Goal: Task Accomplishment & Management: Use online tool/utility

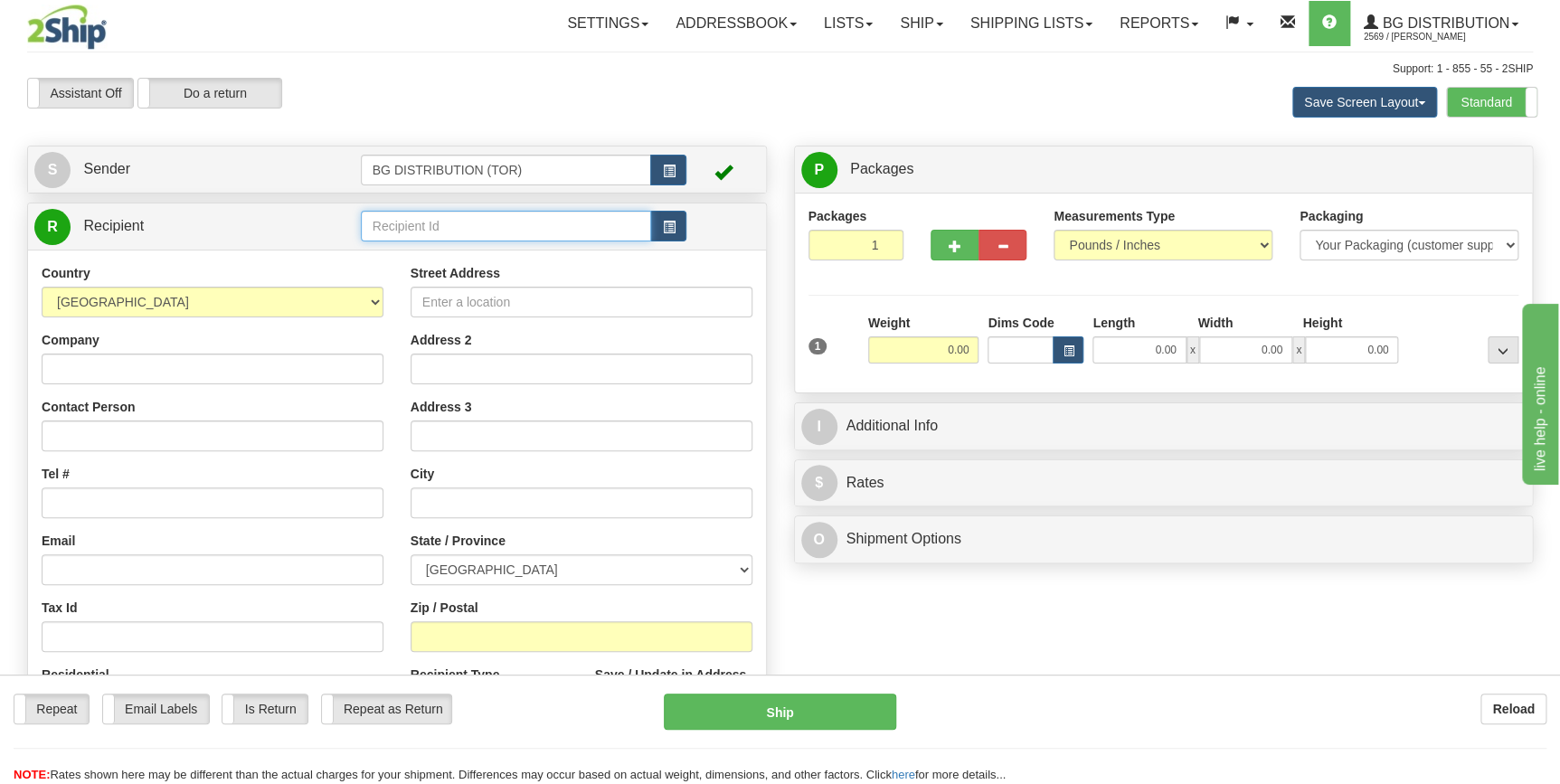
click at [406, 233] on input "text" at bounding box center [506, 225] width 291 height 31
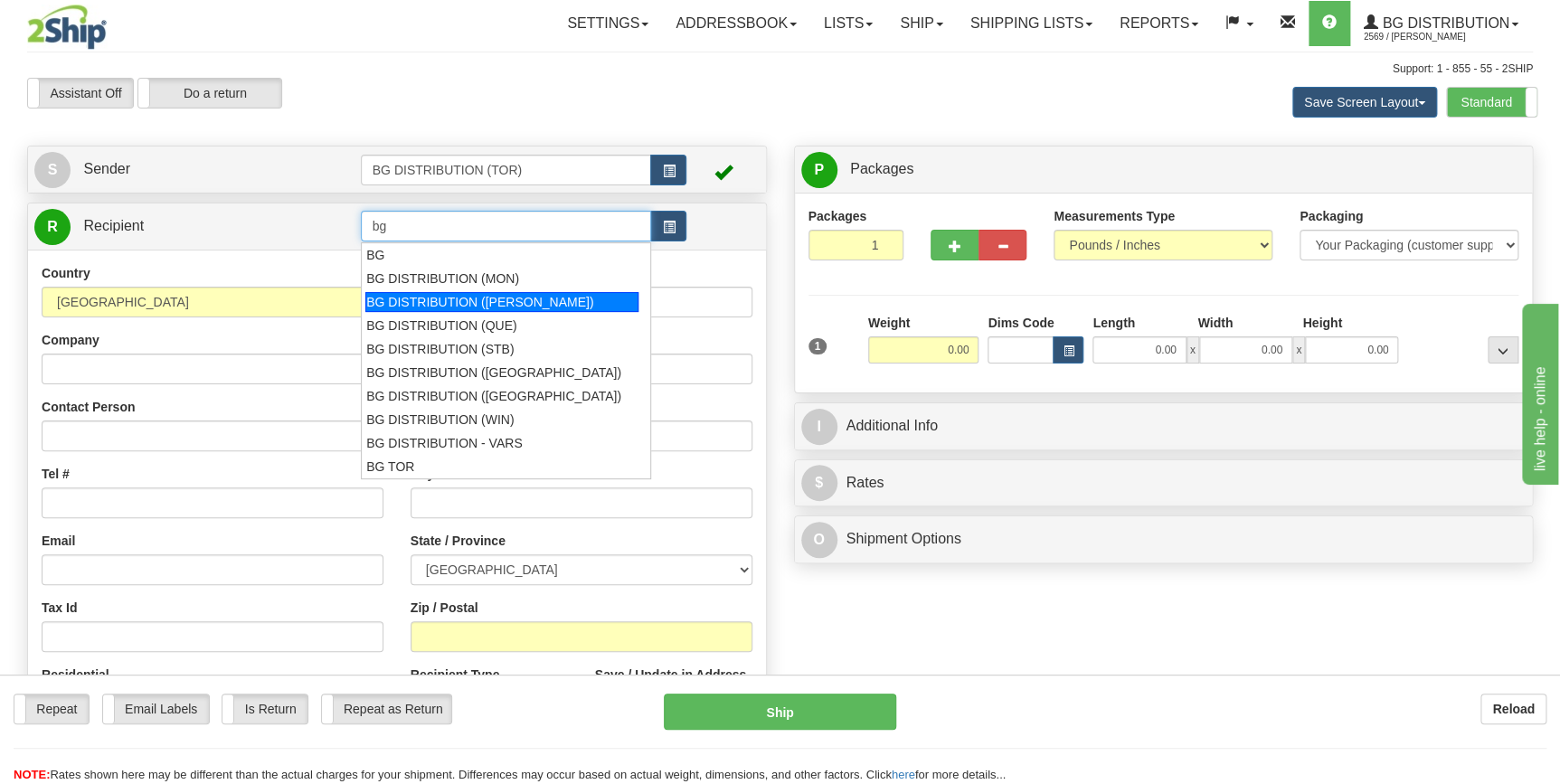
click at [438, 299] on div "BG DISTRIBUTION ([PERSON_NAME])" at bounding box center [502, 301] width 273 height 20
type input "BG DISTRIBUTION ([PERSON_NAME])"
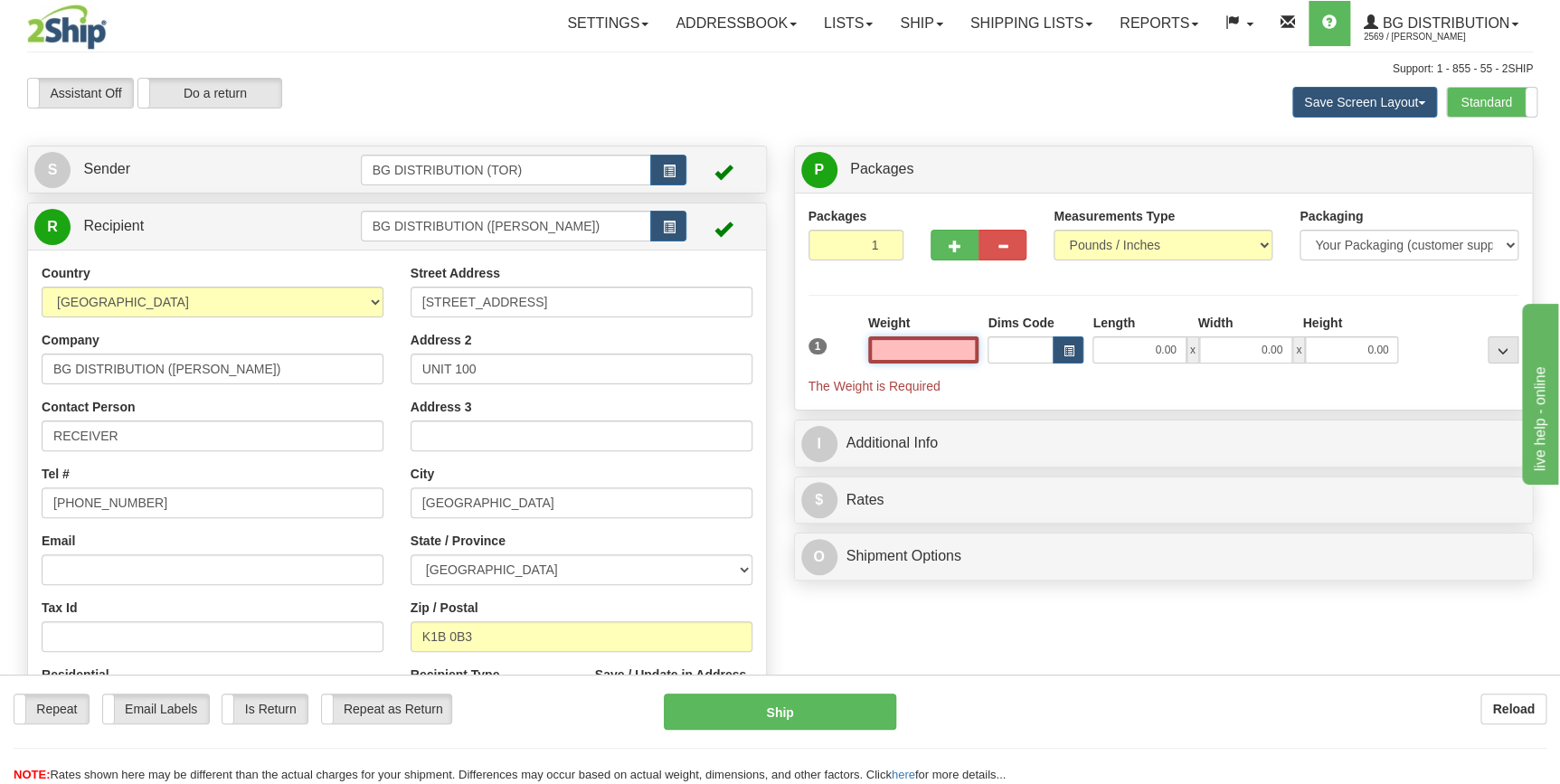
click at [952, 355] on input "text" at bounding box center [924, 350] width 112 height 27
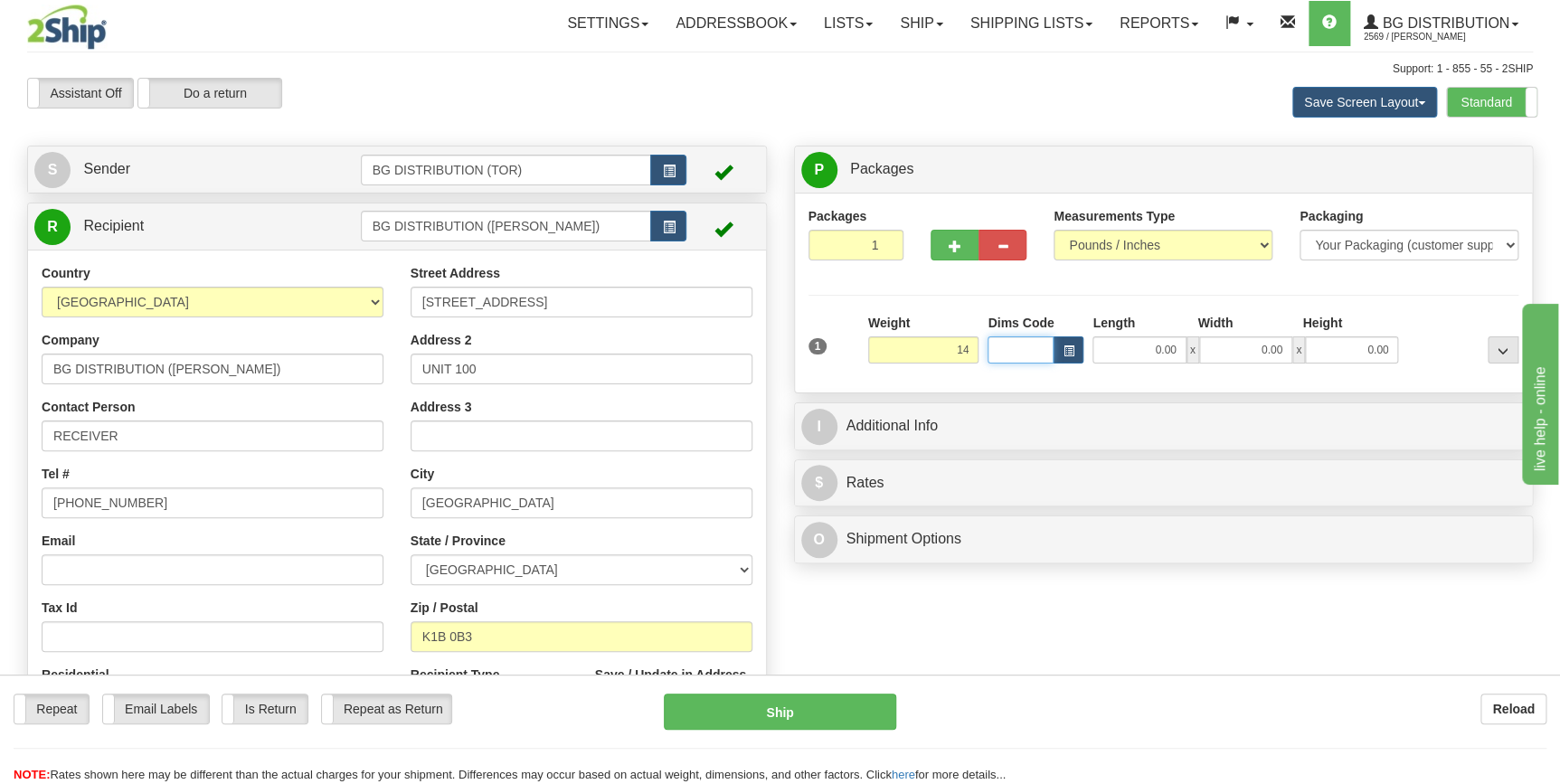
type input "14.00"
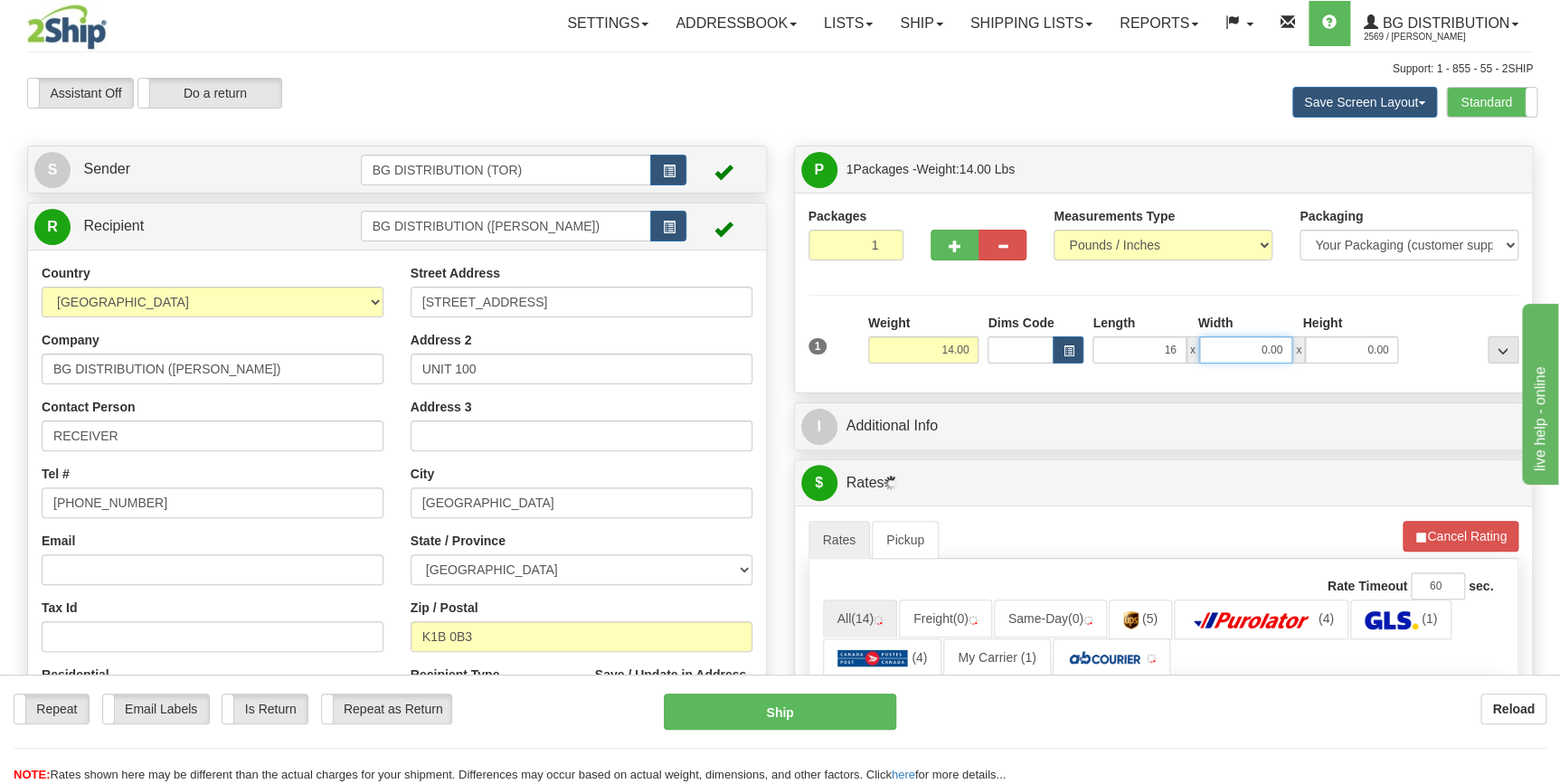
type input "16.00"
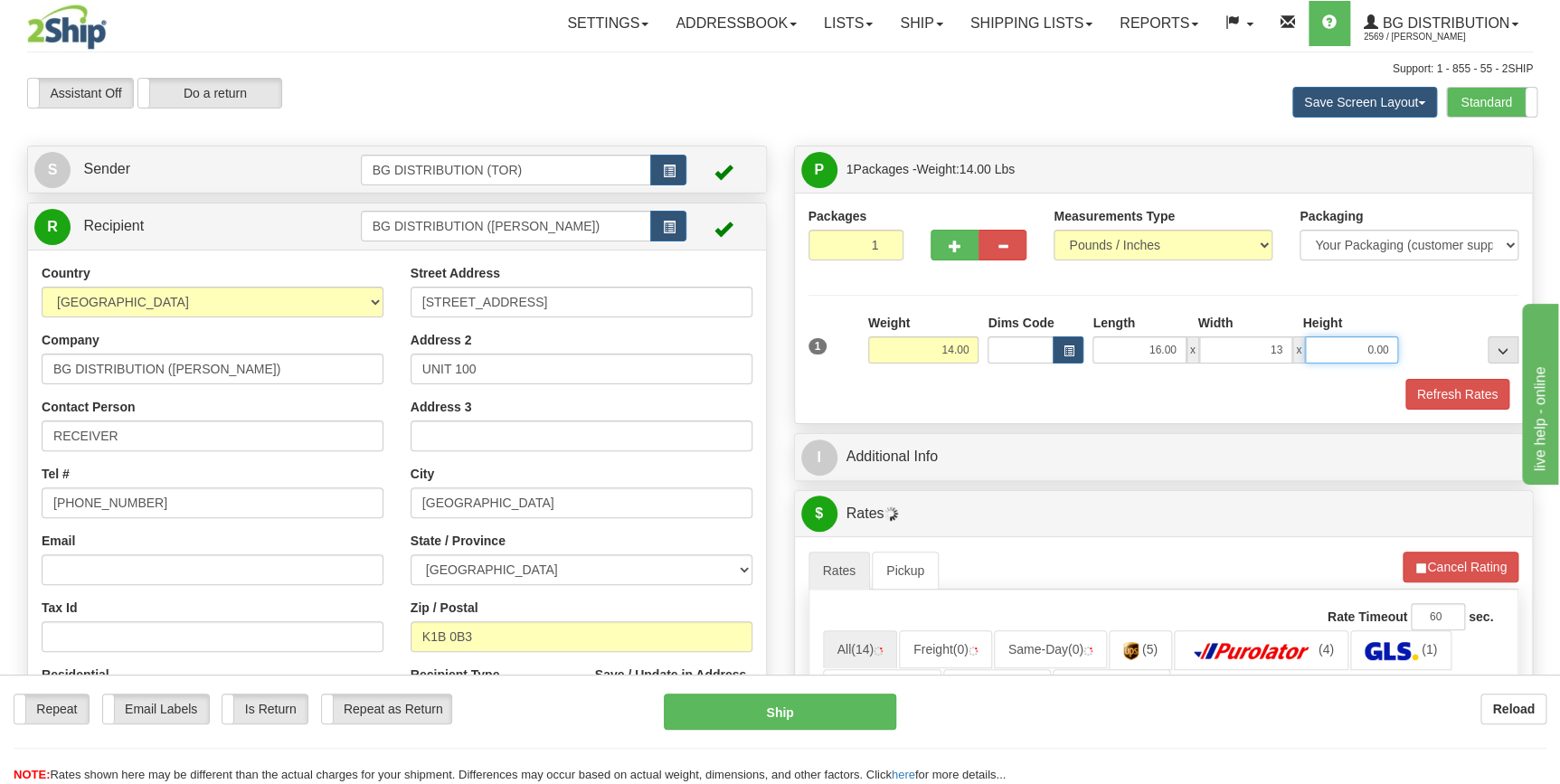
type input "13.00"
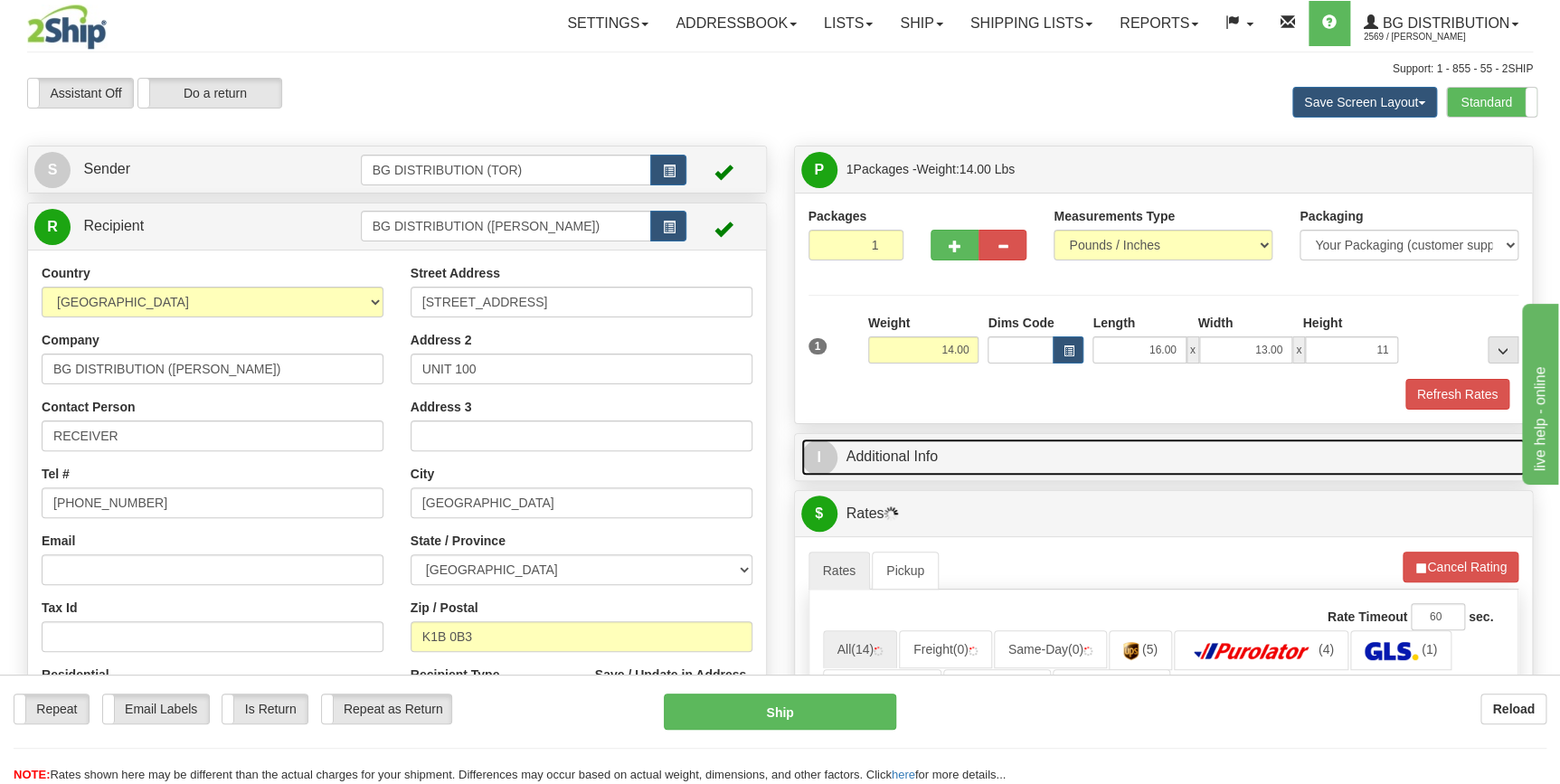
type input "11.00"
click at [1010, 467] on link "I Additional Info" at bounding box center [1164, 457] width 726 height 37
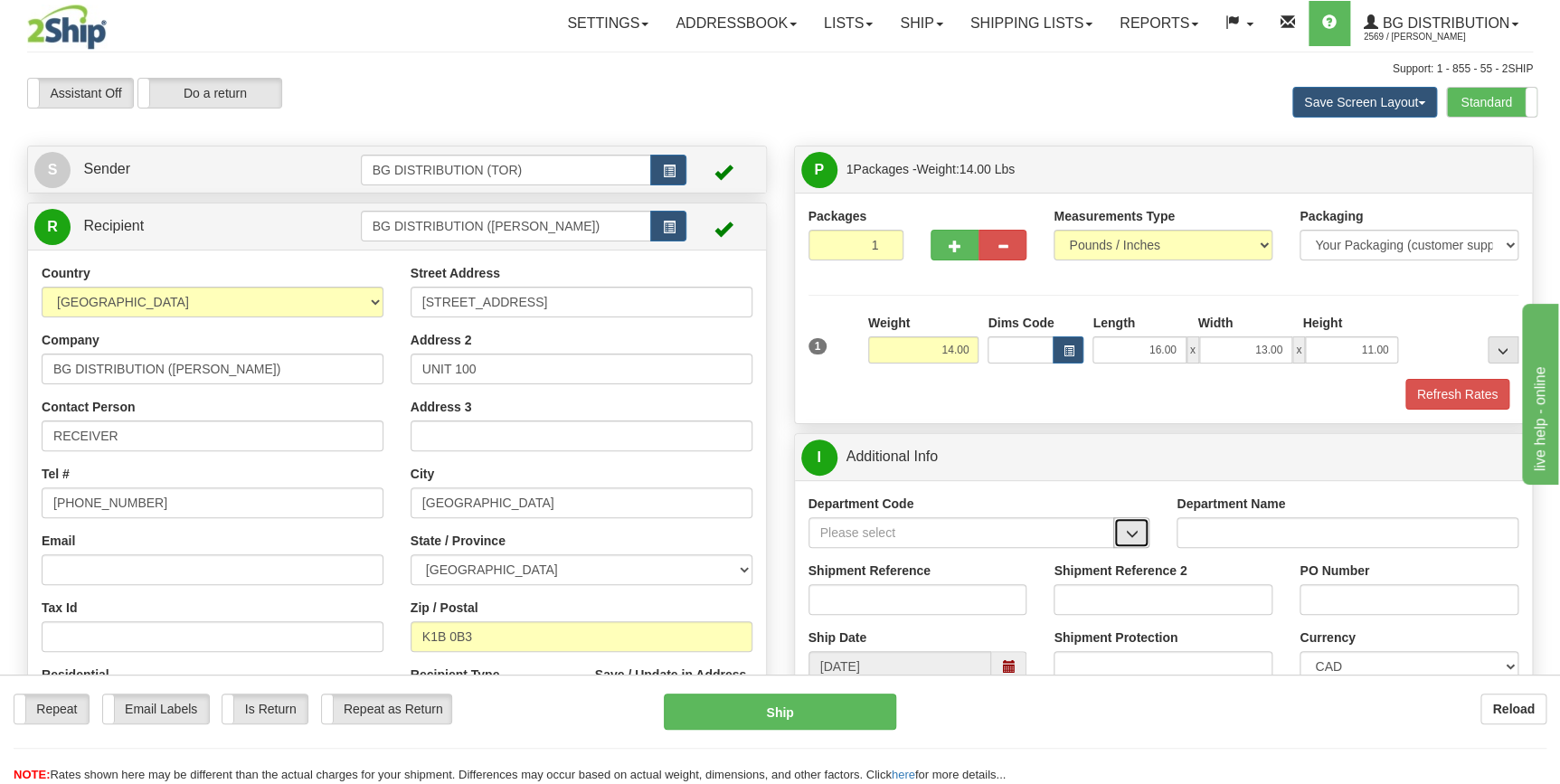
click at [1148, 535] on button "button" at bounding box center [1131, 532] width 36 height 31
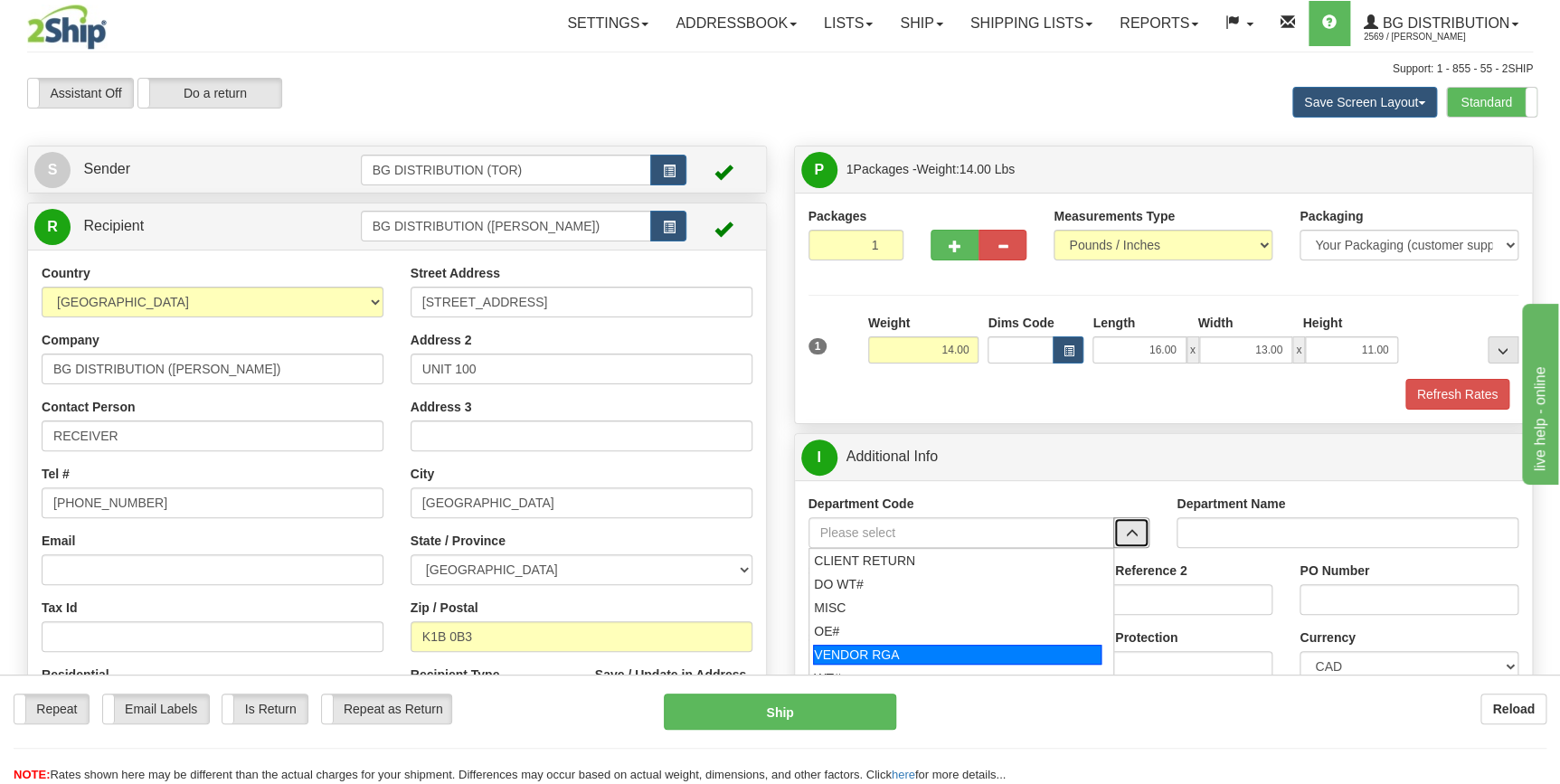
scroll to position [81, 0]
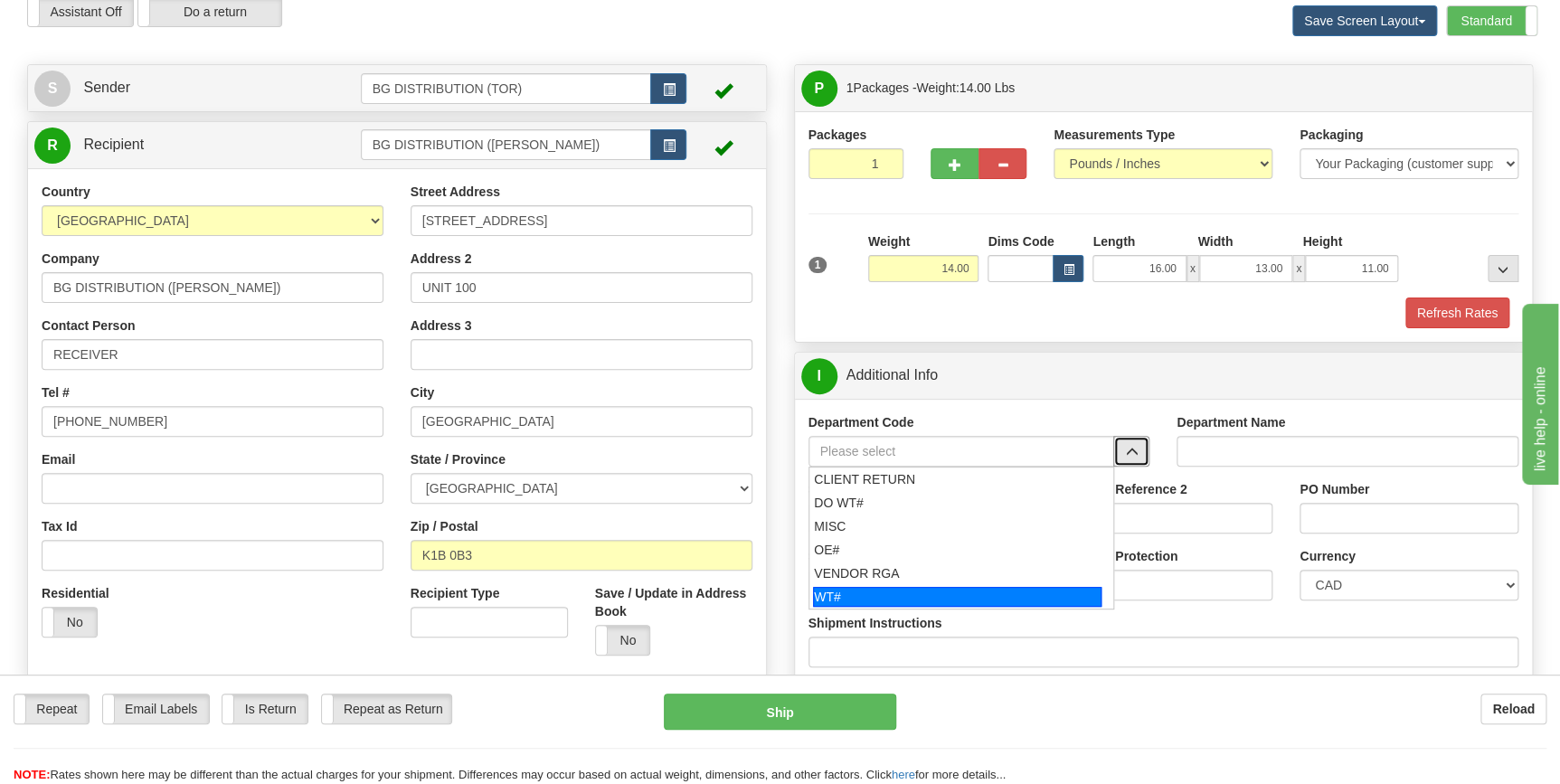
click at [894, 600] on div "WT#" at bounding box center [957, 596] width 288 height 20
type input "WT#"
type input "WAREHOUSE TRANSFERS"
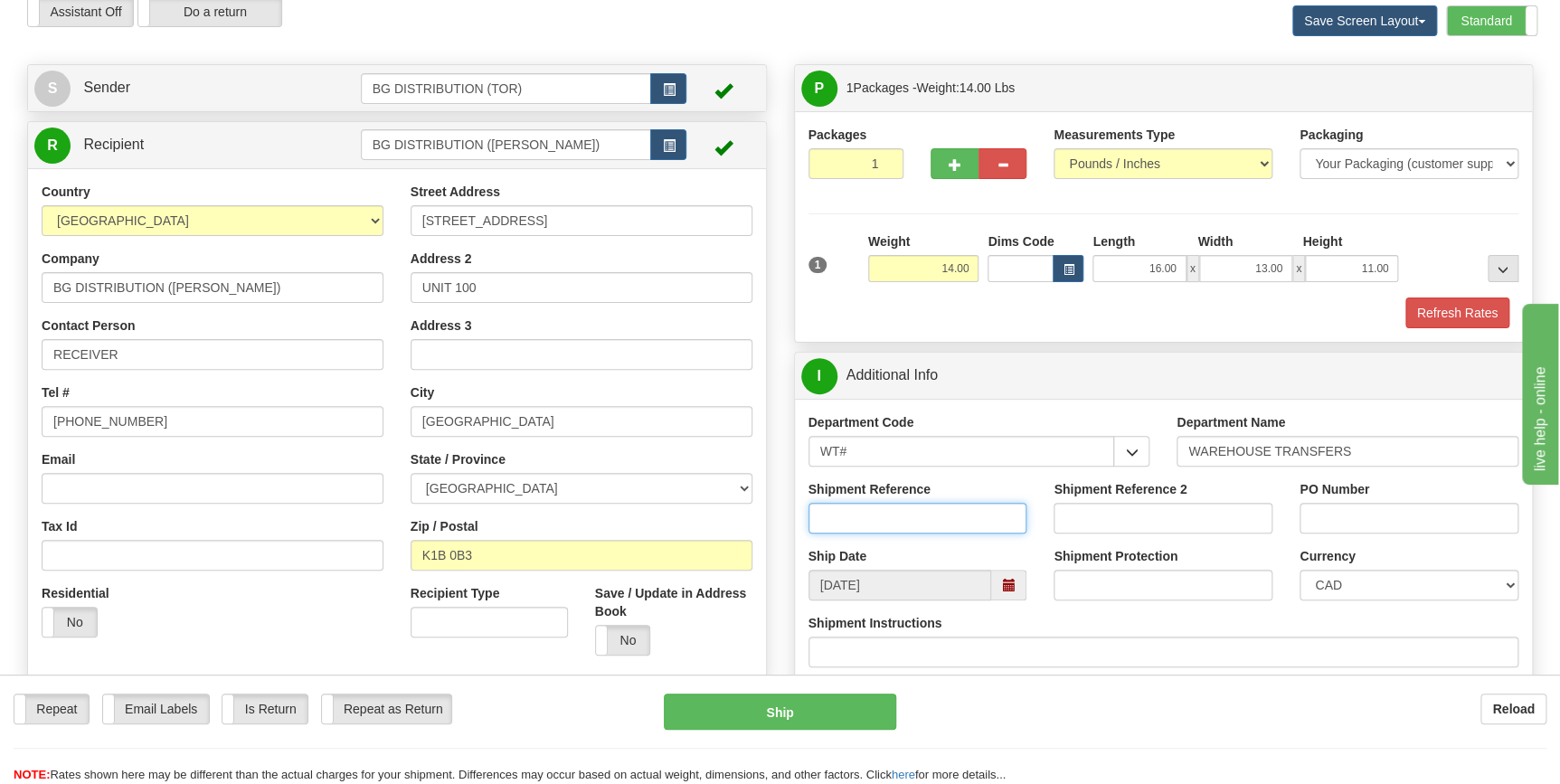
click at [882, 519] on input "Shipment Reference" at bounding box center [917, 517] width 219 height 31
drag, startPoint x: 881, startPoint y: 519, endPoint x: 791, endPoint y: 513, distance: 90.2
click at [791, 513] on div "P Packages 1 Packages - Weight: 14.00 Lbs Shipment Level Shipm. Package Level P…" at bounding box center [1164, 771] width 767 height 1414
type input "167068-00"
click at [1393, 519] on input "PO Number" at bounding box center [1408, 517] width 219 height 31
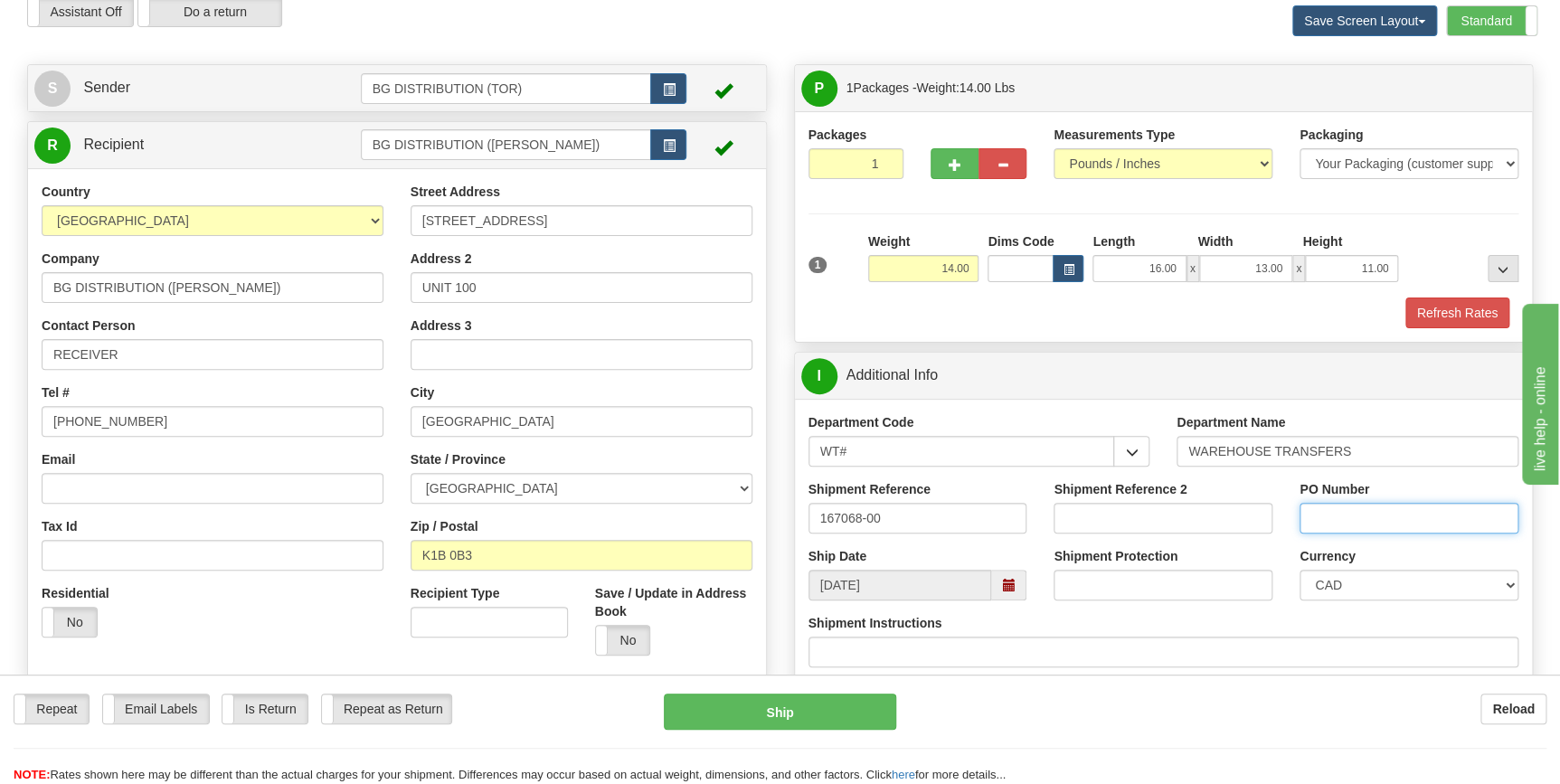
paste input "167068-00"
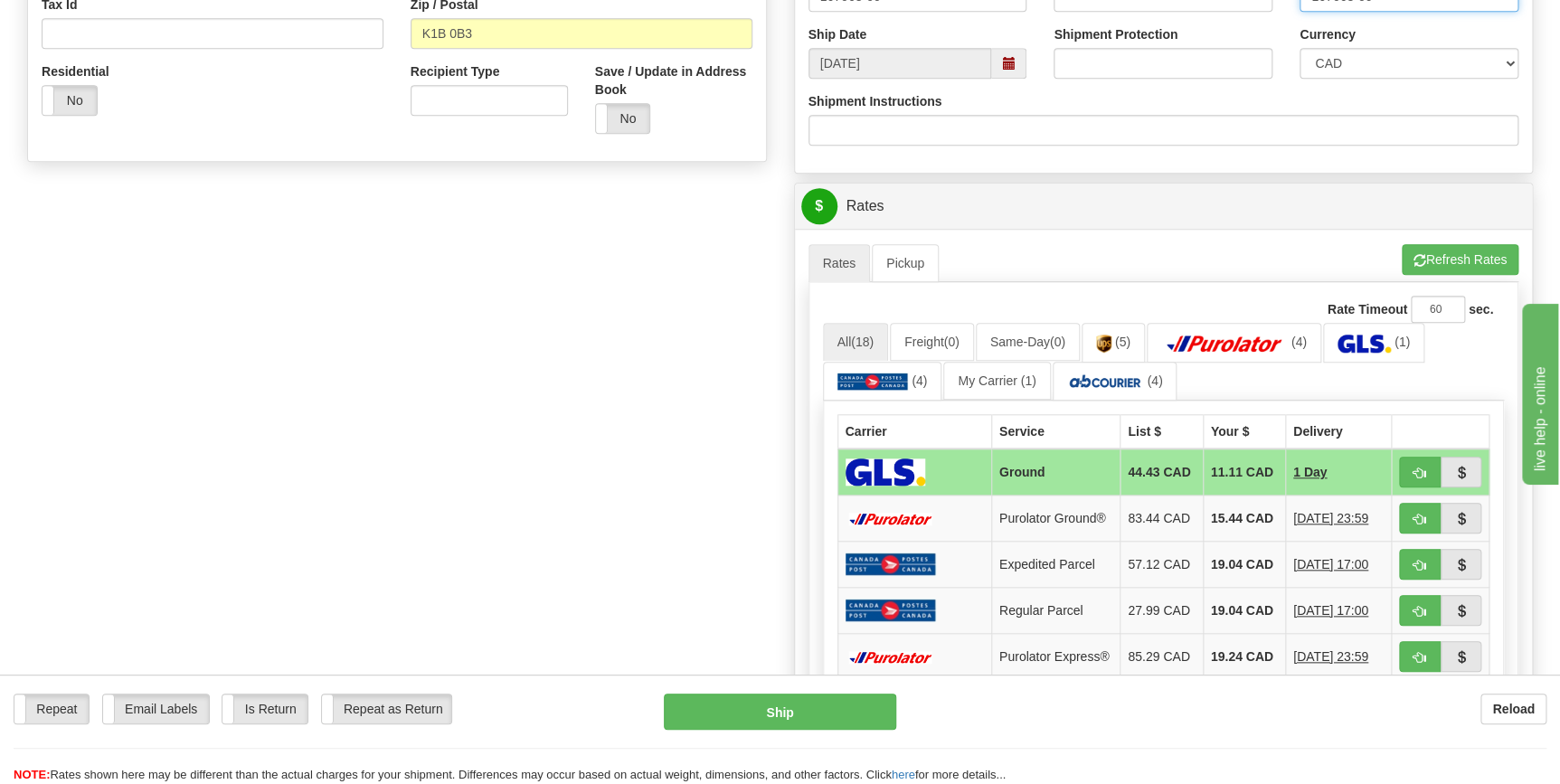
scroll to position [658, 0]
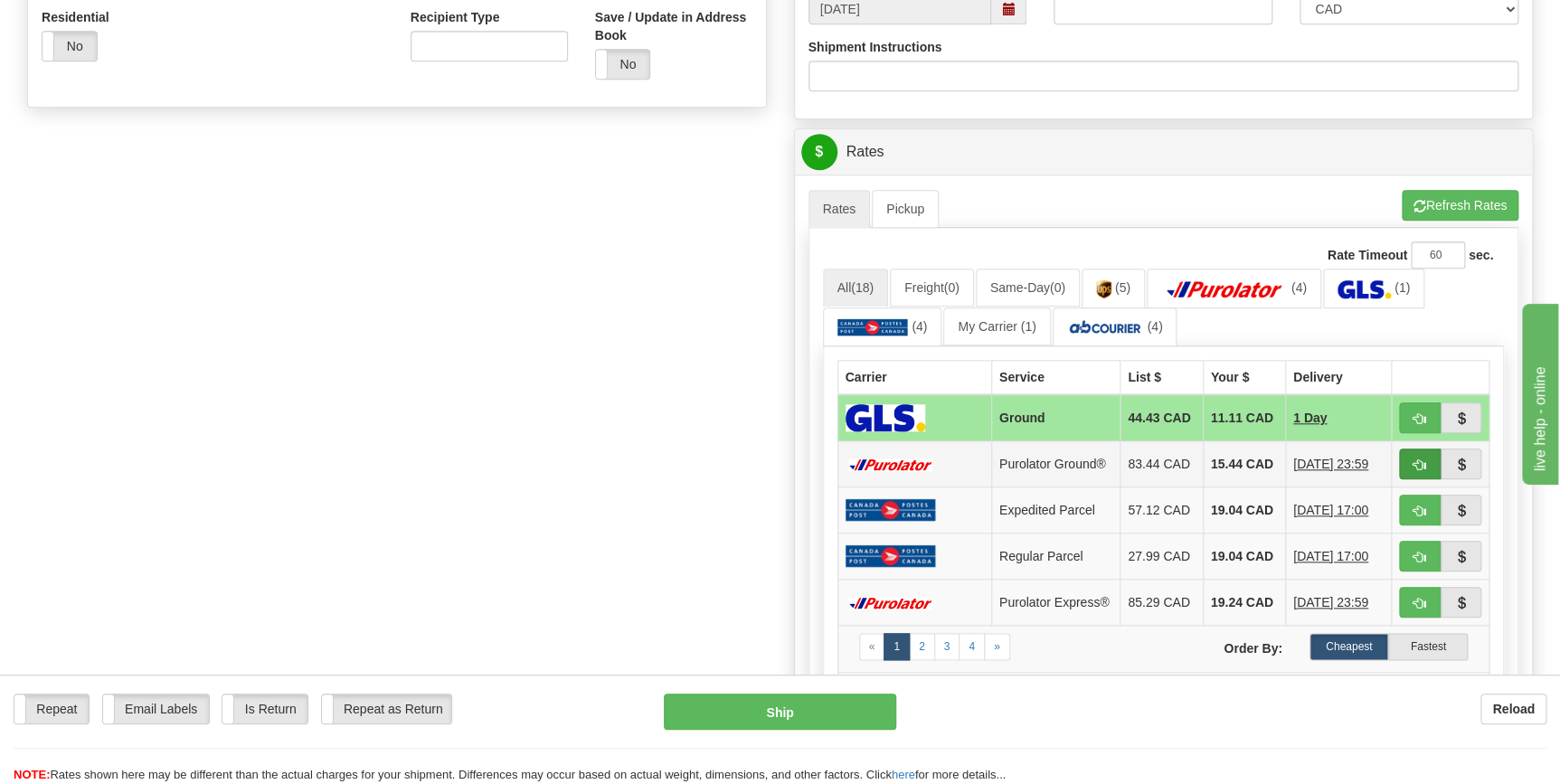
type input "167068-00"
click at [1420, 460] on span "button" at bounding box center [1420, 465] width 13 height 12
type input "260"
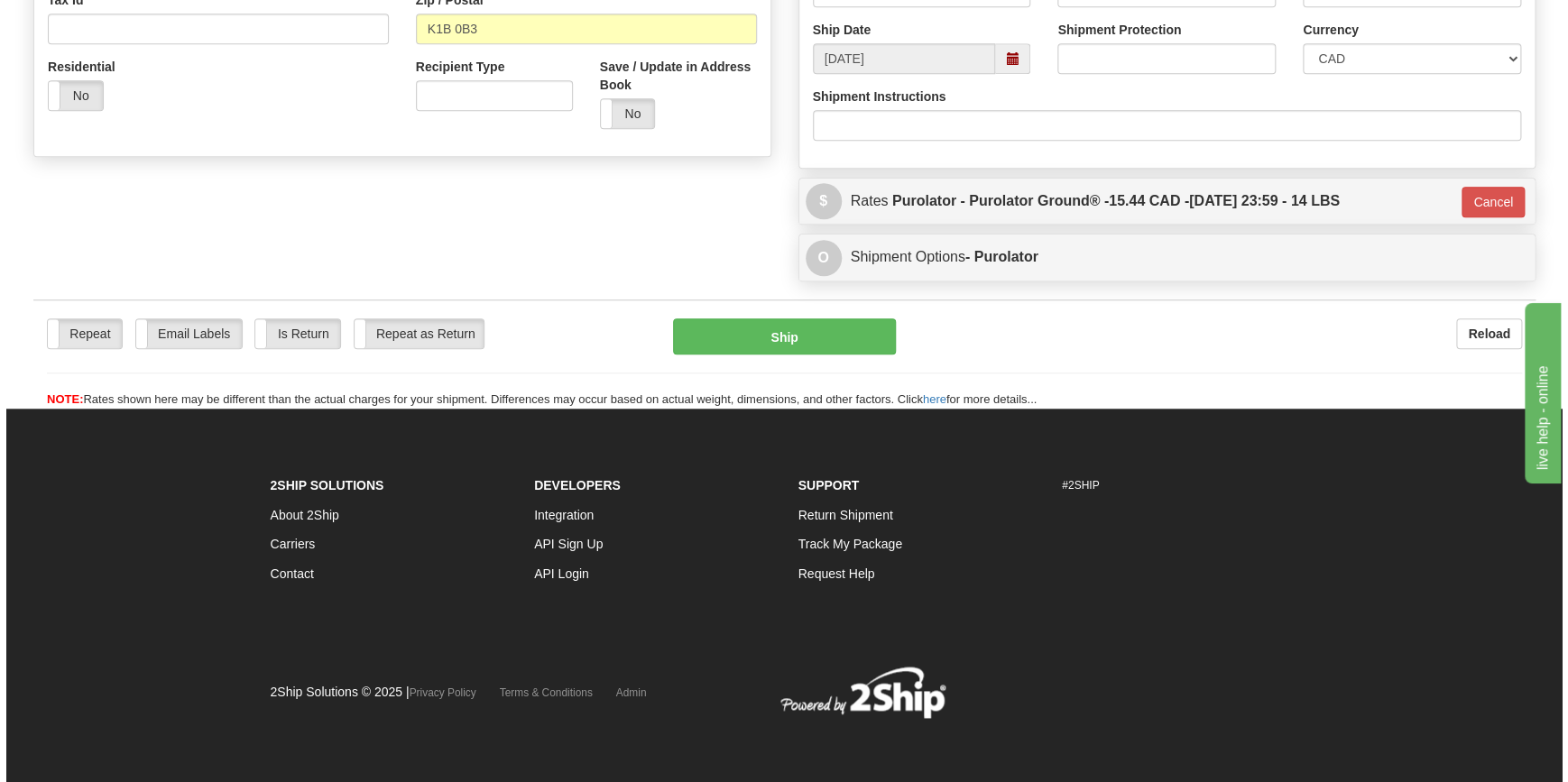
scroll to position [605, 0]
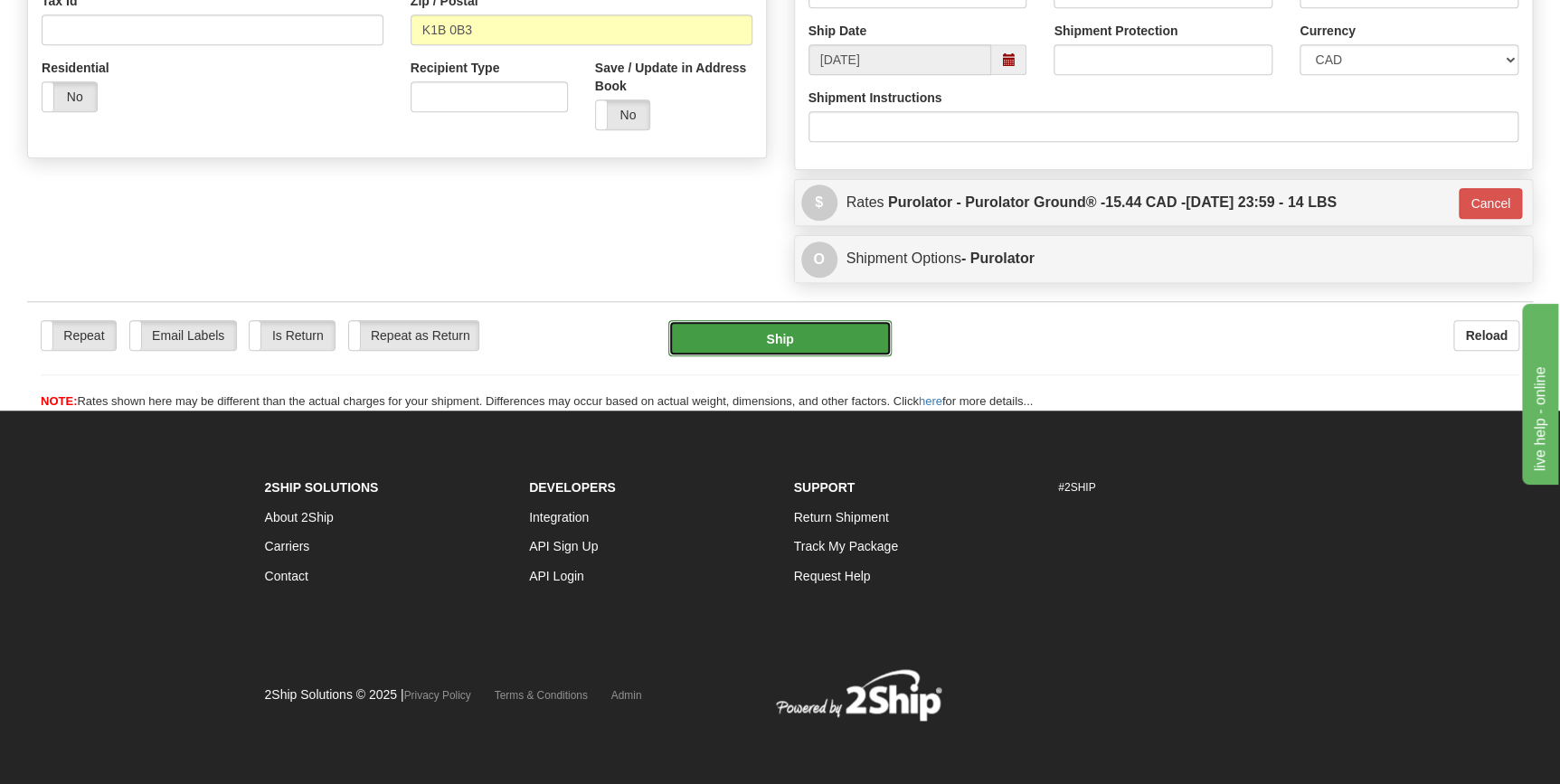
click at [794, 348] on button "Ship" at bounding box center [780, 338] width 223 height 36
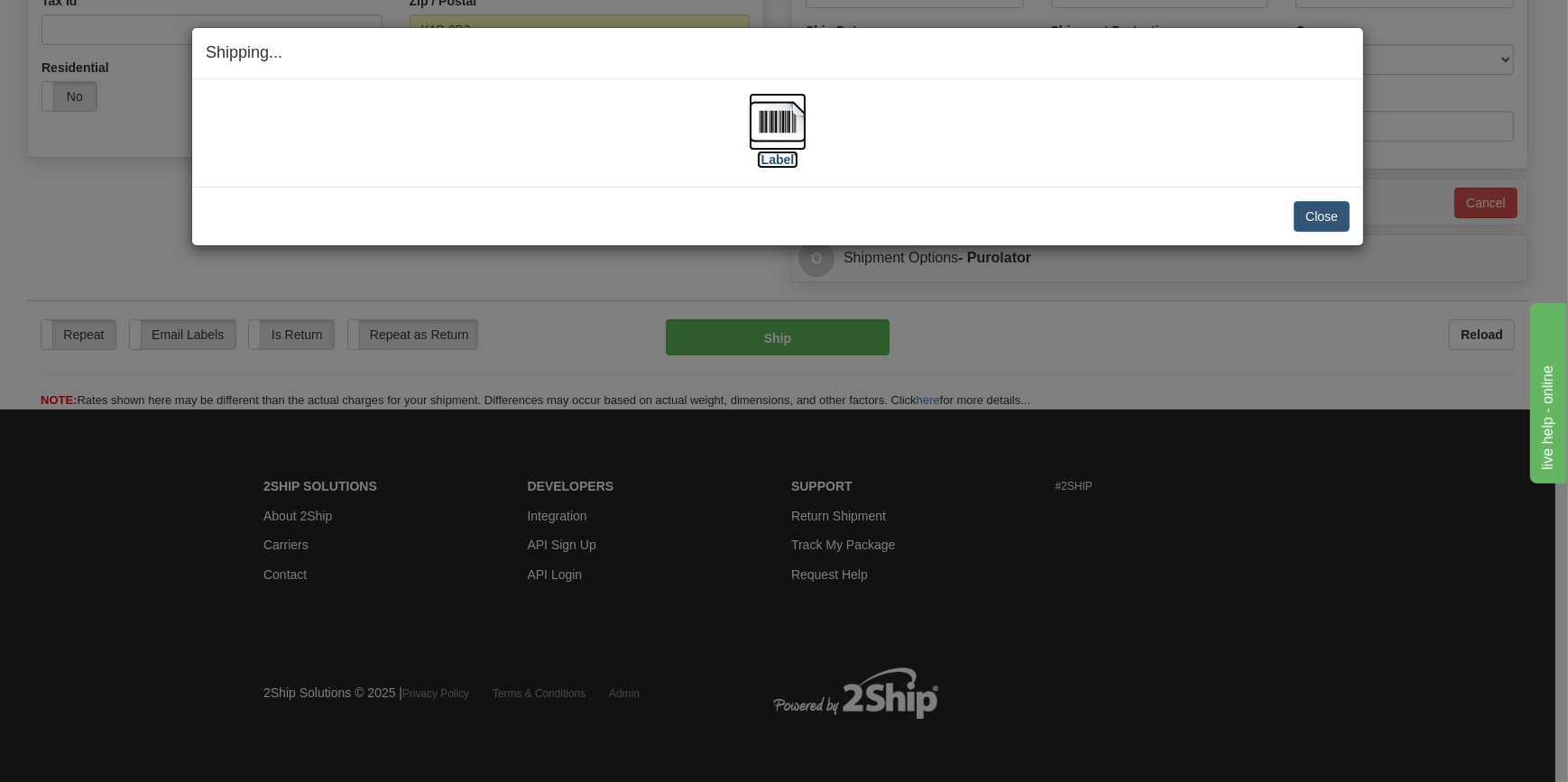
click at [784, 112] on img at bounding box center [778, 122] width 58 height 58
